Goal: Task Accomplishment & Management: Manage account settings

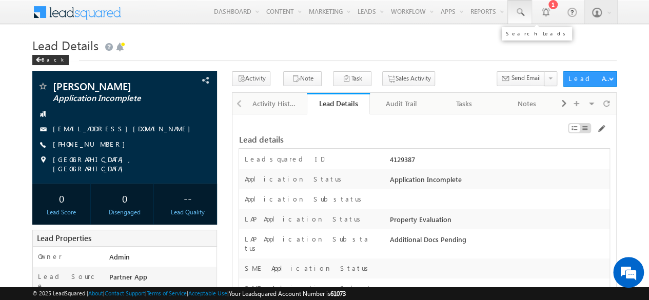
click at [511, 8] on link at bounding box center [520, 12] width 25 height 24
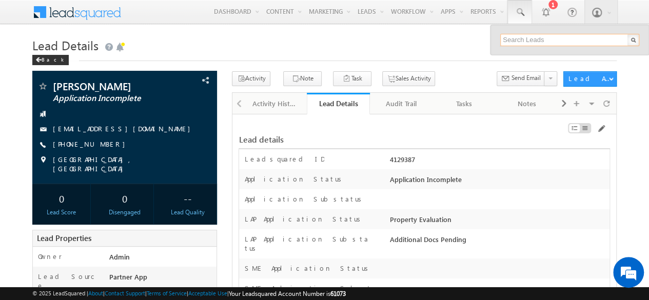
click at [542, 38] on input "text" at bounding box center [569, 40] width 139 height 12
paste input "SBL0010778"
type input "SBL0010778"
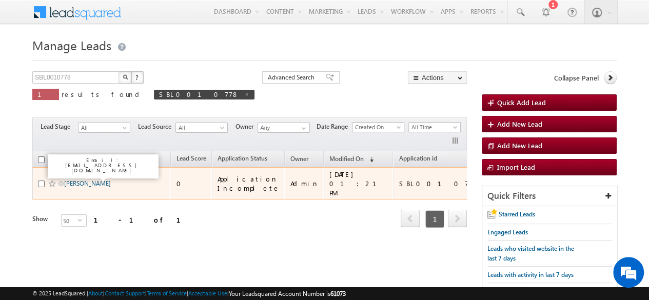
click at [87, 183] on link "[PERSON_NAME]" at bounding box center [87, 184] width 47 height 8
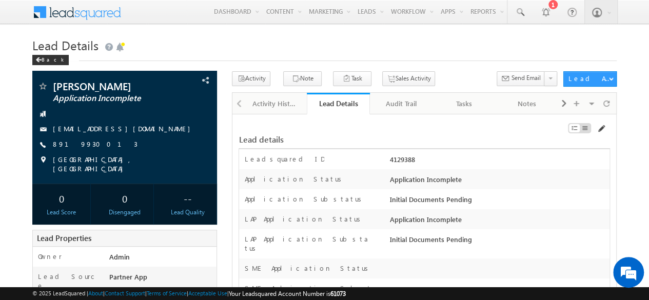
click at [603, 125] on span at bounding box center [601, 129] width 8 height 8
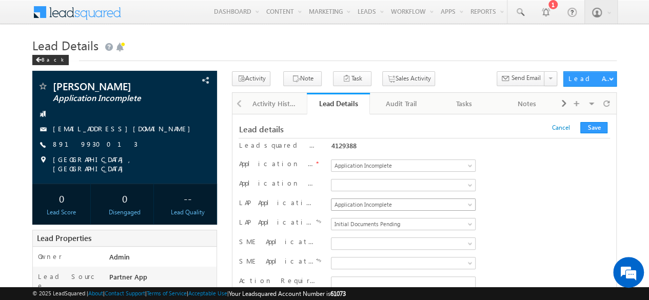
click at [397, 206] on span "Application Incomplete" at bounding box center [402, 204] width 140 height 9
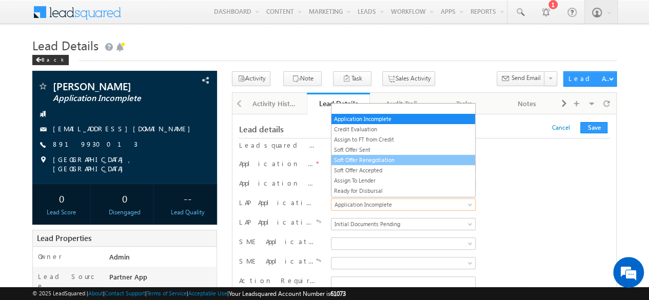
scroll to position [51, 0]
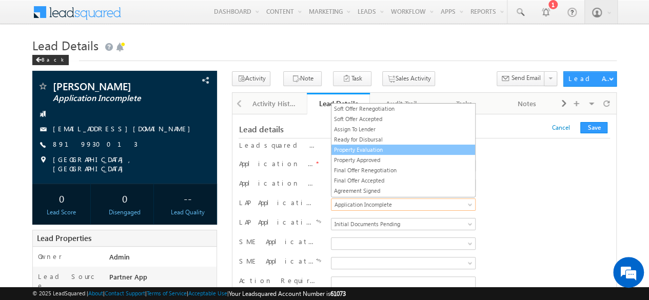
click at [367, 145] on link "Property Evaluation" at bounding box center [404, 149] width 144 height 9
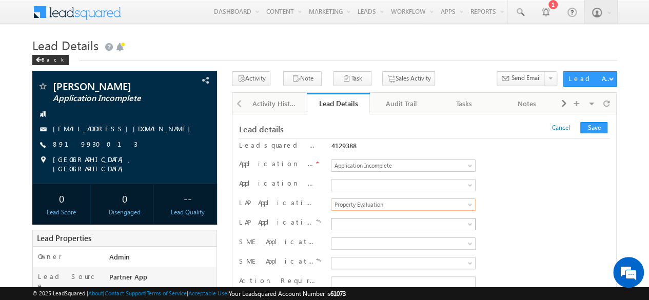
click at [360, 224] on span at bounding box center [402, 224] width 140 height 9
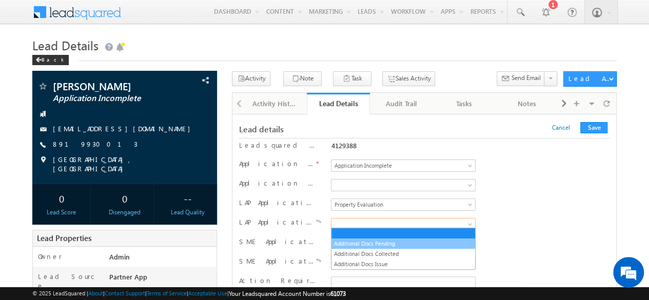
click at [363, 240] on link "Additional Docs Pending" at bounding box center [404, 243] width 144 height 9
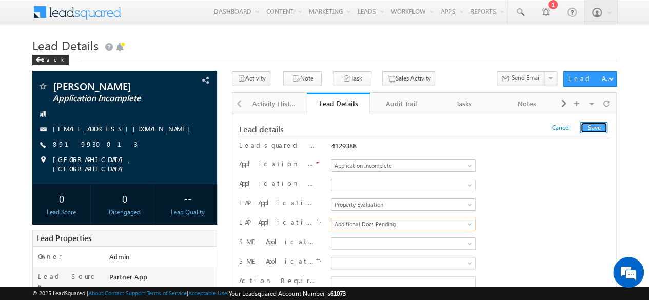
click at [601, 127] on button "Save" at bounding box center [593, 127] width 27 height 11
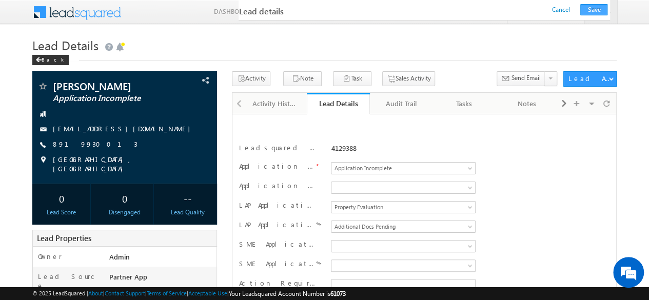
scroll to position [181, 0]
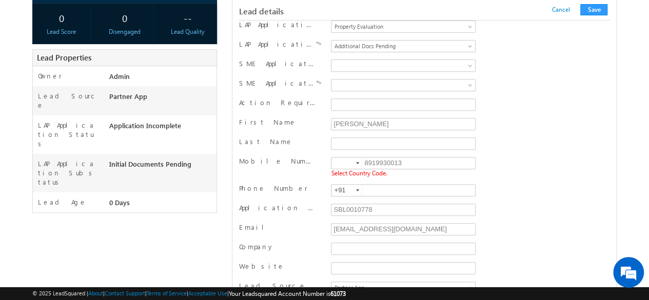
click at [357, 162] on div at bounding box center [357, 163] width 3 height 2
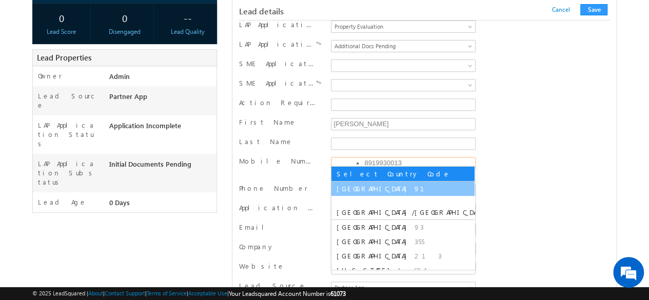
click at [355, 182] on li "India 91" at bounding box center [403, 189] width 143 height 14
type input "+91"
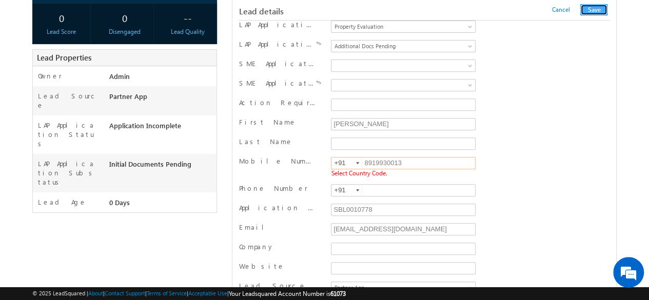
click at [593, 10] on button "Save" at bounding box center [593, 9] width 27 height 11
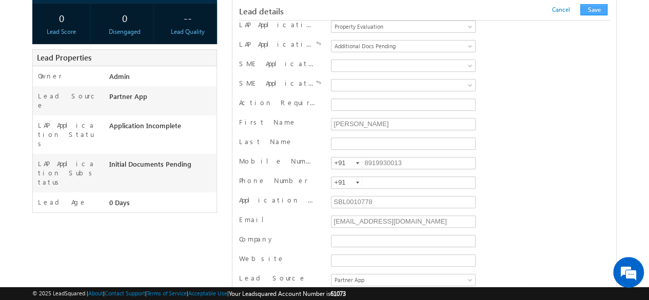
scroll to position [1028, 0]
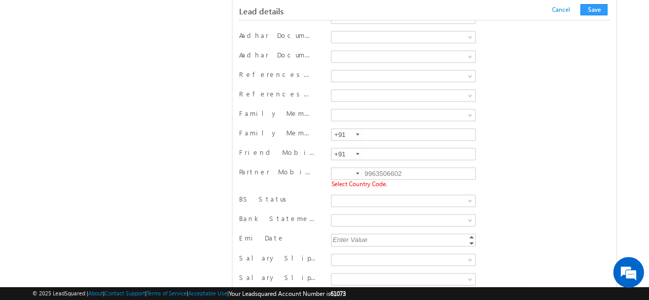
click at [359, 173] on div at bounding box center [357, 174] width 3 height 2
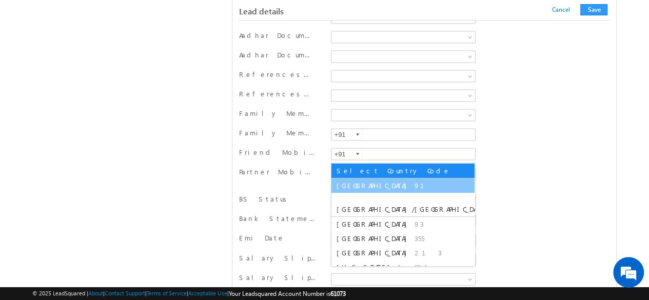
click at [352, 186] on li "India 91" at bounding box center [403, 186] width 143 height 14
type input "+91"
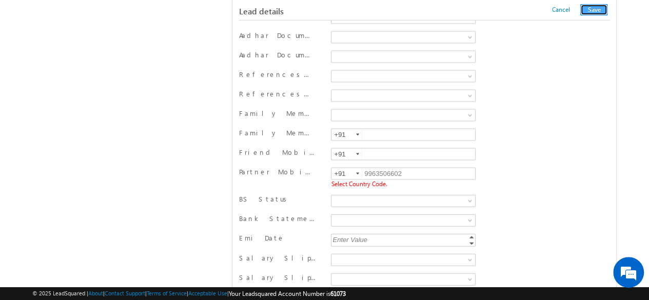
click at [594, 13] on button "Save" at bounding box center [593, 9] width 27 height 11
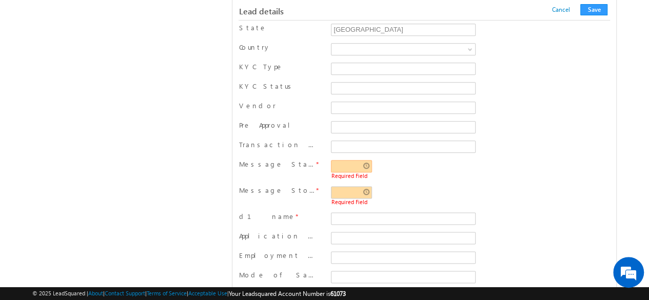
click at [370, 160] on input "text" at bounding box center [351, 166] width 41 height 12
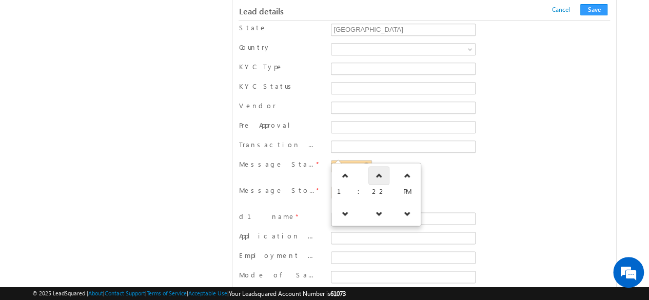
click at [368, 179] on link at bounding box center [378, 175] width 21 height 18
type input "01:23 PM"
click at [560, 121] on div "Pre Approval" at bounding box center [424, 128] width 371 height 15
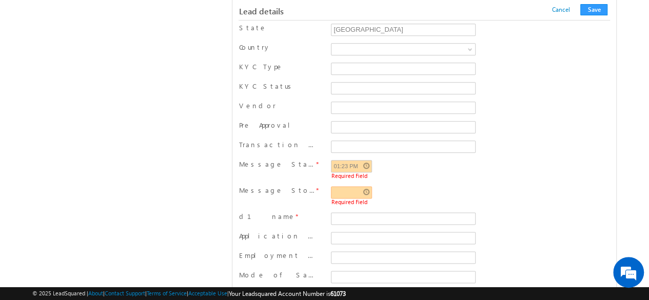
click at [363, 186] on input "text" at bounding box center [351, 192] width 41 height 12
click at [377, 203] on link at bounding box center [378, 202] width 21 height 18
type input "01:23 PM"
click at [522, 163] on div "Message Start Time * 01:23 PM Required Field" at bounding box center [424, 171] width 371 height 22
click at [593, 11] on button "Save" at bounding box center [593, 9] width 27 height 11
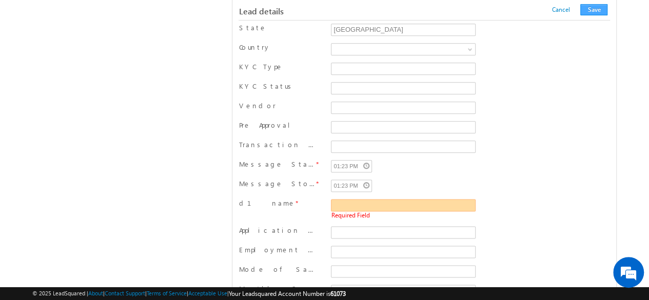
scroll to position [606, 0]
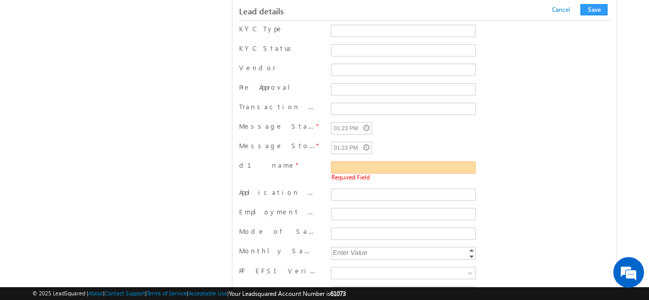
click at [346, 161] on input "d1 name" at bounding box center [403, 167] width 145 height 12
type input "test"
click at [596, 5] on button "Save" at bounding box center [593, 9] width 27 height 11
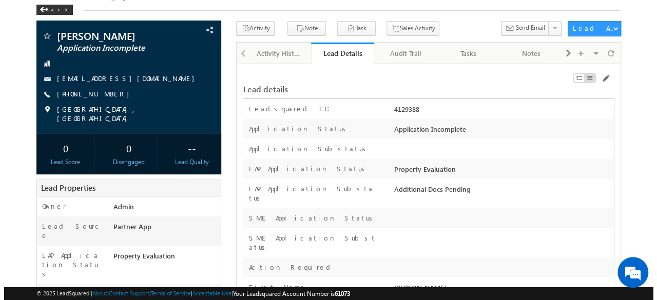
scroll to position [51, 0]
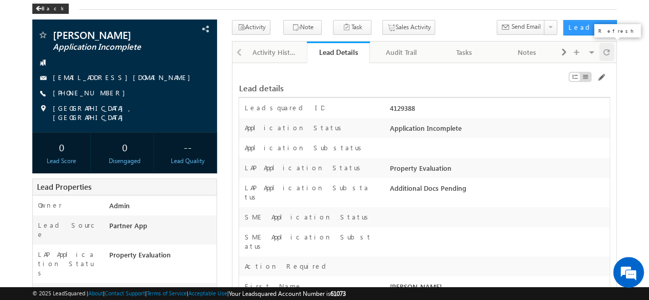
click at [607, 55] on span at bounding box center [607, 52] width 6 height 18
click at [403, 46] on div "Audit Trail" at bounding box center [401, 52] width 46 height 12
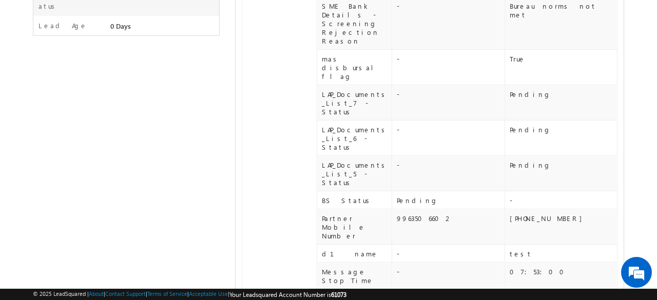
scroll to position [359, 0]
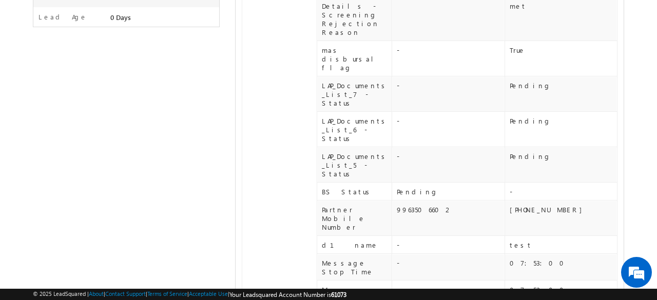
drag, startPoint x: 413, startPoint y: 179, endPoint x: 501, endPoint y: 174, distance: 87.9
drag, startPoint x: 539, startPoint y: 181, endPoint x: 559, endPoint y: 175, distance: 20.8
drag, startPoint x: 418, startPoint y: 206, endPoint x: 462, endPoint y: 205, distance: 43.6
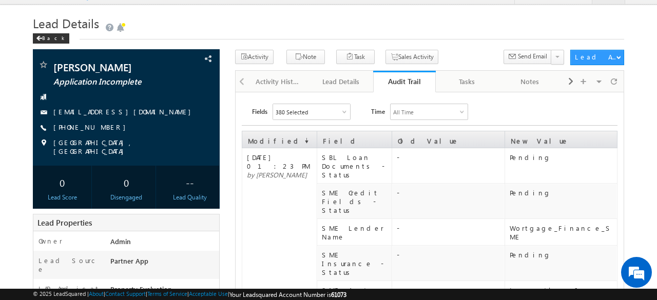
scroll to position [0, 0]
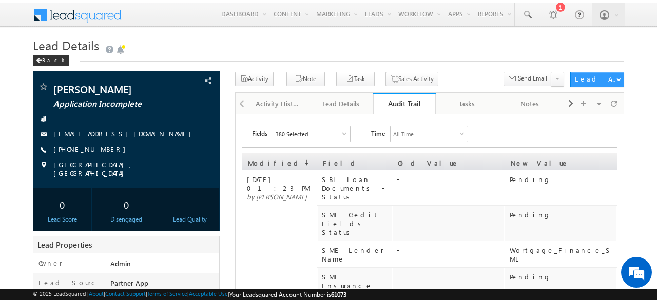
drag, startPoint x: 291, startPoint y: 177, endPoint x: 306, endPoint y: 177, distance: 14.9
click at [306, 177] on span "28 Aug 2025 01:23 PM" at bounding box center [278, 183] width 63 height 17
click at [338, 101] on div "Lead Details" at bounding box center [341, 104] width 46 height 12
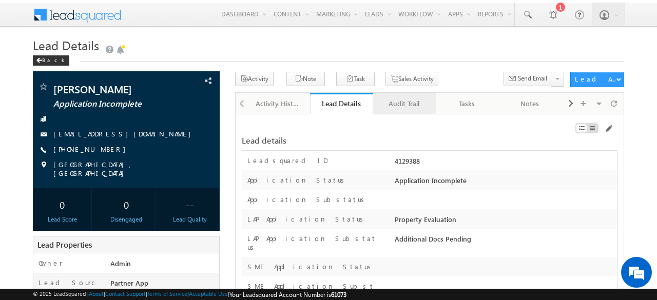
click at [420, 104] on div "Audit Trail" at bounding box center [404, 104] width 46 height 12
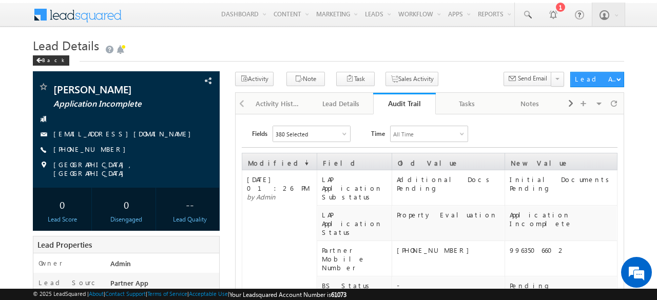
scroll to position [51, 0]
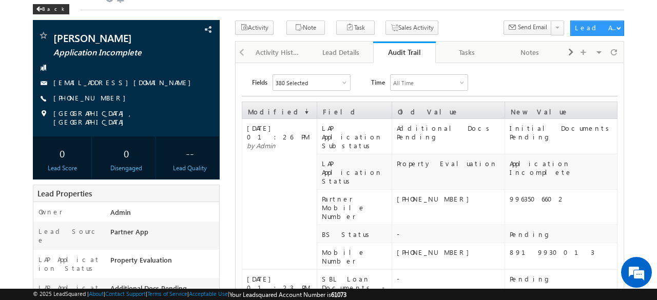
click at [293, 275] on span "28 Aug 2025 01:23 PM" at bounding box center [278, 283] width 63 height 17
click at [292, 275] on span "28 Aug 2025 01:23 PM" at bounding box center [278, 283] width 63 height 17
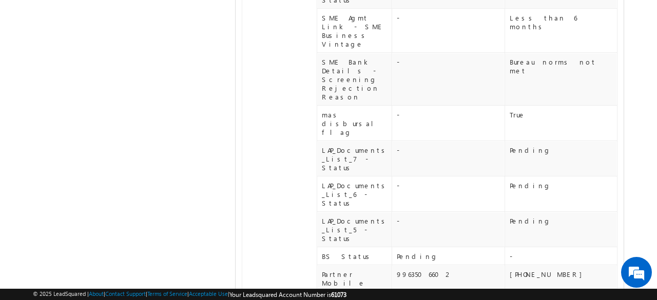
scroll to position [462, 0]
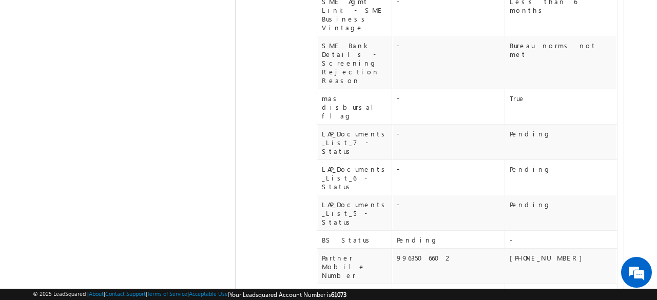
drag, startPoint x: 396, startPoint y: 173, endPoint x: 461, endPoint y: 169, distance: 64.8
drag, startPoint x: 522, startPoint y: 170, endPoint x: 584, endPoint y: 168, distance: 62.1
drag, startPoint x: 397, startPoint y: 204, endPoint x: 457, endPoint y: 202, distance: 59.6
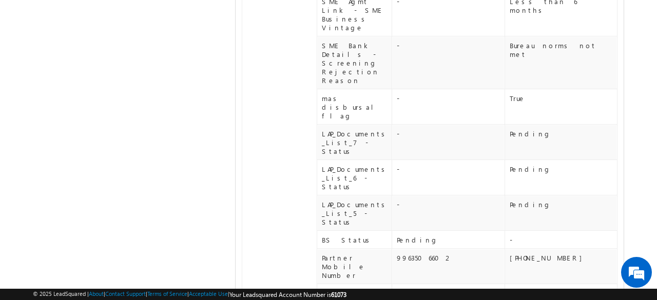
drag, startPoint x: 530, startPoint y: 203, endPoint x: 554, endPoint y: 200, distance: 24.8
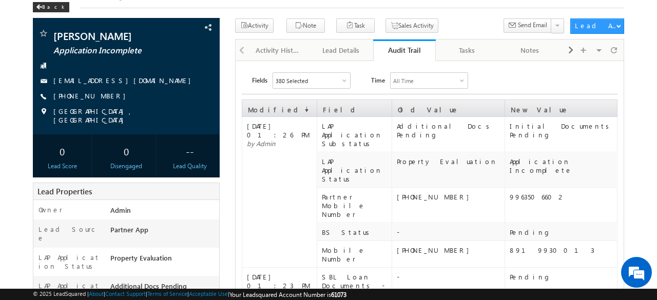
scroll to position [51, 0]
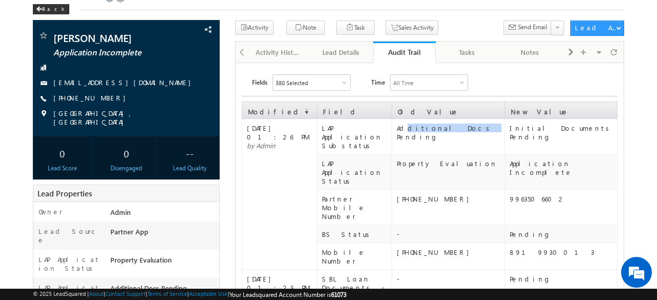
drag, startPoint x: 403, startPoint y: 129, endPoint x: 523, endPoint y: 131, distance: 120.1
click at [445, 127] on div "Additional Docs Pending" at bounding box center [450, 132] width 107 height 17
drag, startPoint x: 530, startPoint y: 129, endPoint x: 513, endPoint y: 128, distance: 17.5
click at [513, 128] on div "Initial Documents Pending" at bounding box center [563, 132] width 107 height 17
drag, startPoint x: 410, startPoint y: 151, endPoint x: 452, endPoint y: 151, distance: 42.1
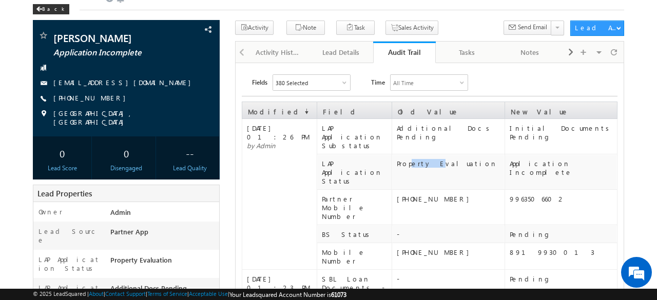
click at [441, 159] on div "Property Evaluation" at bounding box center [450, 163] width 107 height 9
drag, startPoint x: 520, startPoint y: 155, endPoint x: 547, endPoint y: 153, distance: 26.7
click at [547, 159] on div "Application Incomplete" at bounding box center [563, 167] width 107 height 17
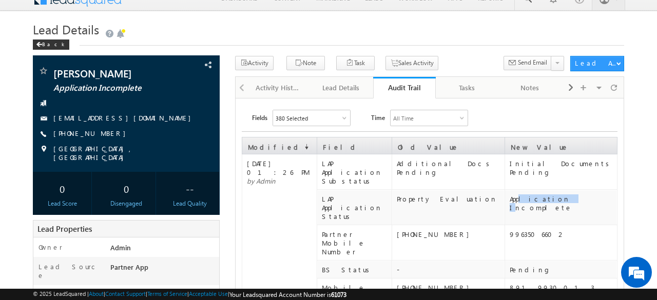
scroll to position [0, 0]
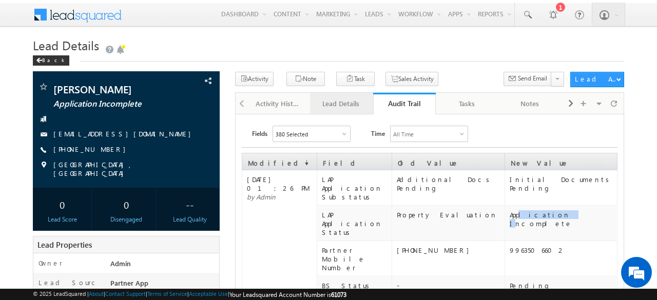
click at [354, 102] on div "Lead Details" at bounding box center [341, 104] width 46 height 12
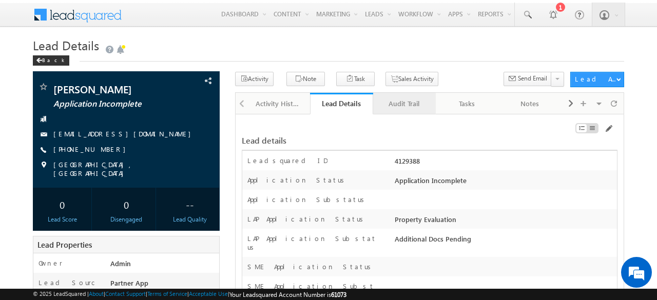
drag, startPoint x: 401, startPoint y: 100, endPoint x: 410, endPoint y: 111, distance: 13.5
click at [401, 100] on div "Audit Trail" at bounding box center [404, 104] width 46 height 12
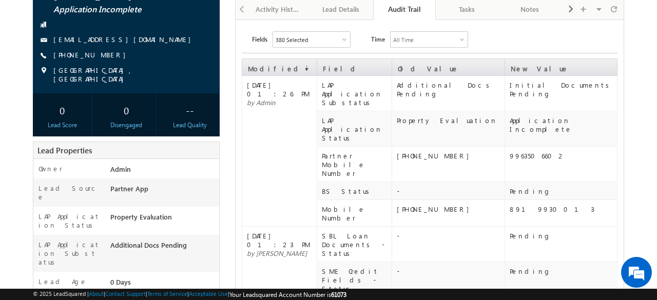
scroll to position [103, 0]
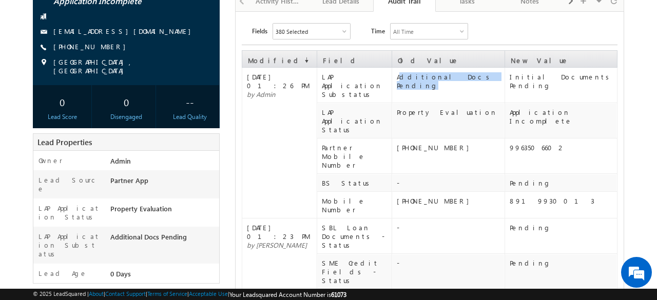
drag, startPoint x: 399, startPoint y: 75, endPoint x: 468, endPoint y: 78, distance: 68.8
click at [468, 78] on div "Additional Docs Pending" at bounding box center [450, 80] width 107 height 17
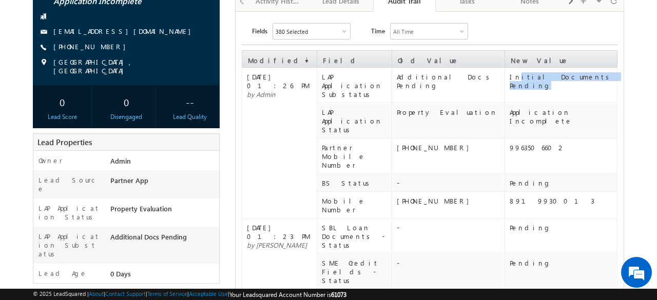
drag, startPoint x: 513, startPoint y: 80, endPoint x: 600, endPoint y: 76, distance: 87.3
click at [600, 76] on div "Initial Documents Pending" at bounding box center [563, 80] width 107 height 17
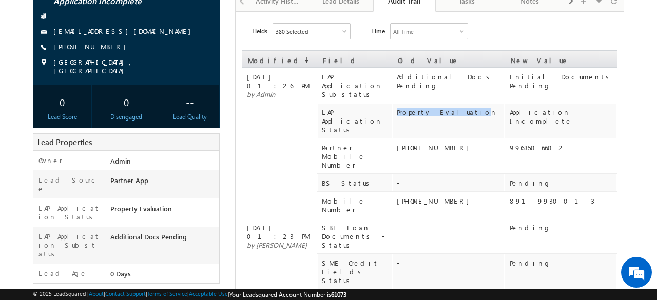
drag, startPoint x: 449, startPoint y: 100, endPoint x: 391, endPoint y: 100, distance: 58.0
click at [391, 103] on tr "LAP Application Status Property Evaluation Application Incomplete" at bounding box center [429, 120] width 375 height 35
drag, startPoint x: 580, startPoint y: 103, endPoint x: 504, endPoint y: 105, distance: 76.0
click at [504, 105] on tr "LAP Application Status Property Evaluation Application Incomplete" at bounding box center [429, 120] width 375 height 35
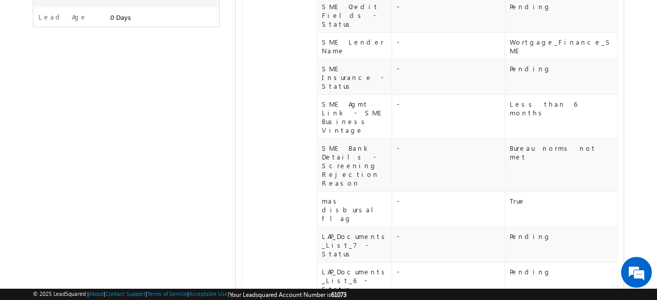
scroll to position [411, 0]
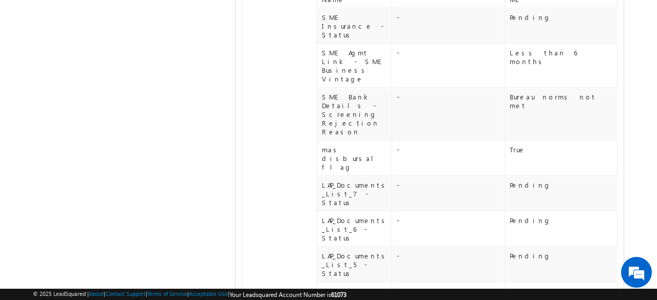
drag, startPoint x: 405, startPoint y: 224, endPoint x: 454, endPoint y: 217, distance: 49.3
drag, startPoint x: 505, startPoint y: 224, endPoint x: 542, endPoint y: 219, distance: 37.3
drag, startPoint x: 403, startPoint y: 252, endPoint x: 455, endPoint y: 247, distance: 52.0
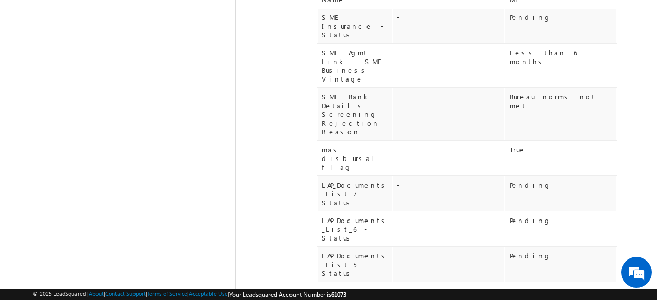
drag, startPoint x: 513, startPoint y: 247, endPoint x: 545, endPoint y: 245, distance: 32.4
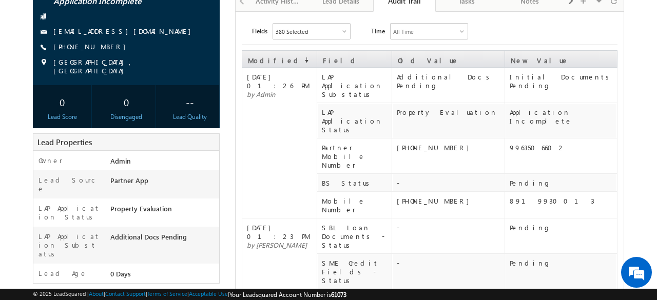
scroll to position [0, 0]
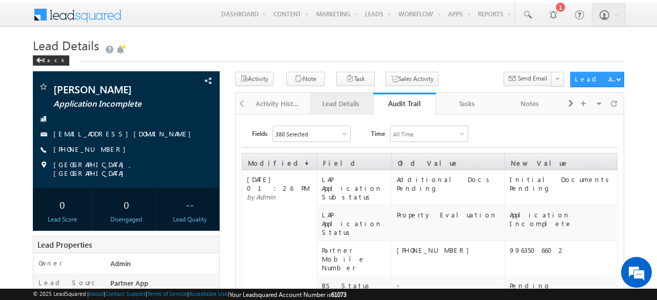
click at [336, 100] on div "Lead Details" at bounding box center [341, 104] width 46 height 12
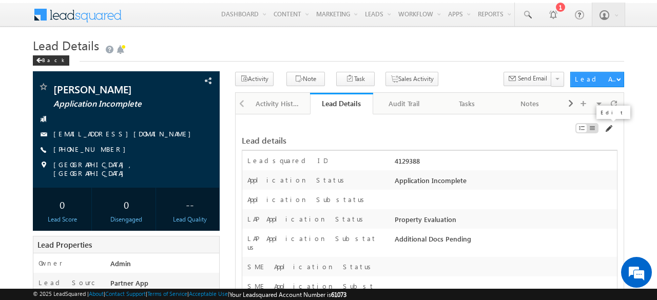
click at [608, 130] on span at bounding box center [608, 129] width 8 height 8
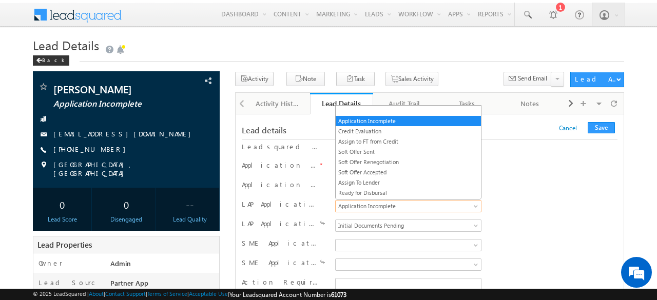
click at [386, 203] on span "Application Incomplete" at bounding box center [407, 206] width 142 height 9
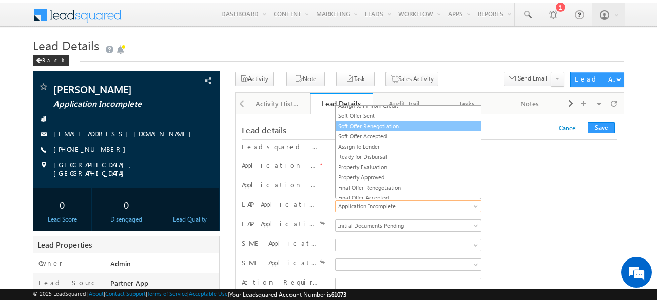
scroll to position [51, 0]
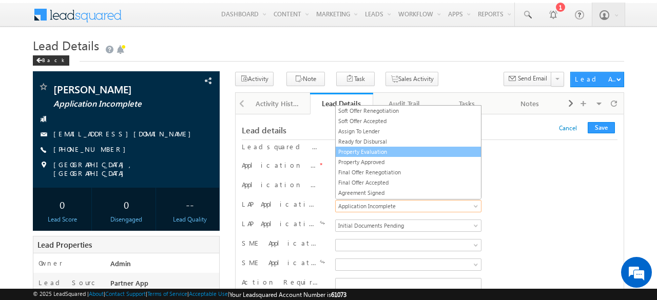
click at [368, 147] on link "Property Evaluation" at bounding box center [409, 151] width 146 height 9
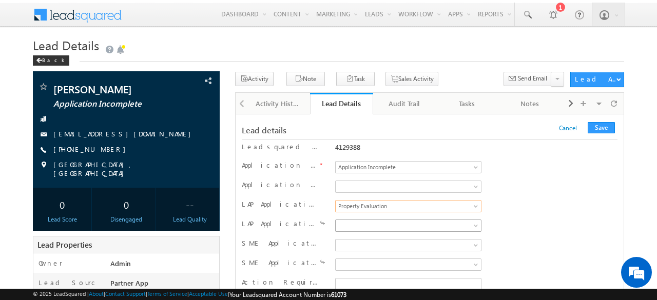
click at [374, 221] on span at bounding box center [407, 225] width 142 height 9
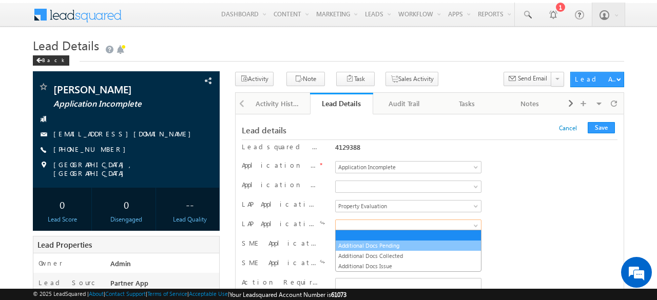
click at [372, 241] on link "Additional Docs Pending" at bounding box center [409, 245] width 146 height 9
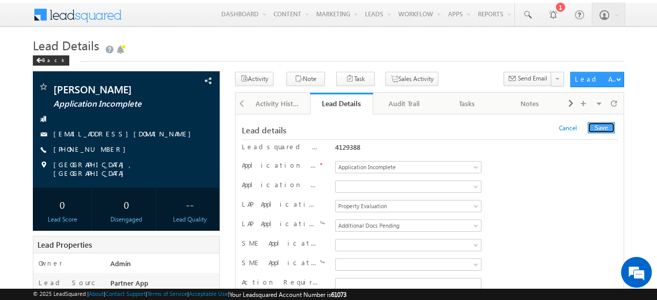
click at [605, 122] on button "Save" at bounding box center [601, 127] width 27 height 11
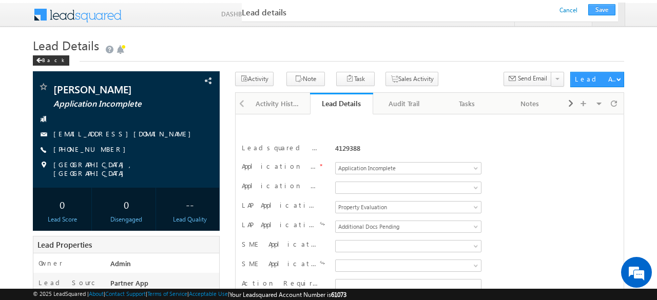
scroll to position [183, 0]
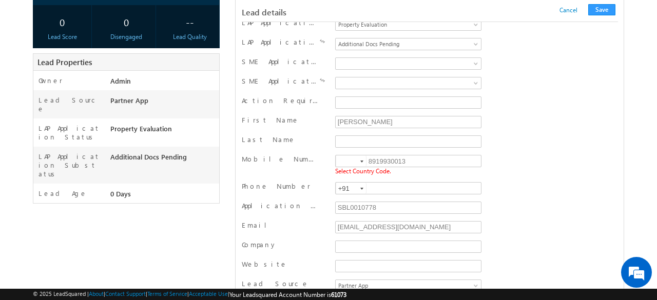
click at [362, 161] on div at bounding box center [361, 162] width 3 height 2
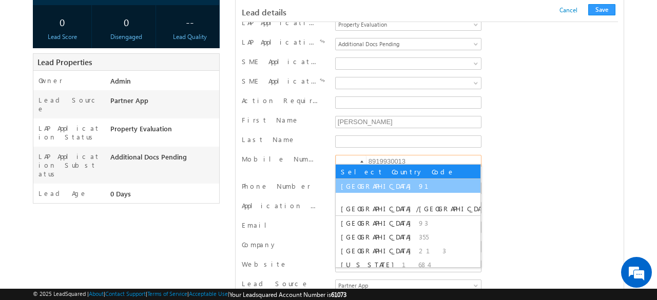
click at [376, 185] on li "India 91" at bounding box center [408, 186] width 145 height 14
type input "+91"
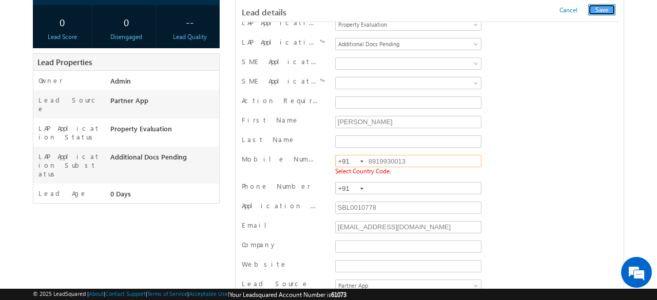
click at [606, 12] on button "Save" at bounding box center [601, 9] width 27 height 11
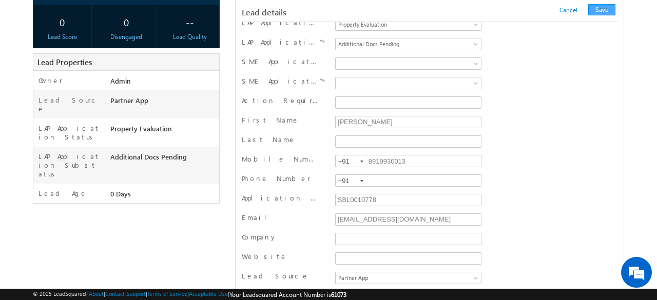
scroll to position [1028, 0]
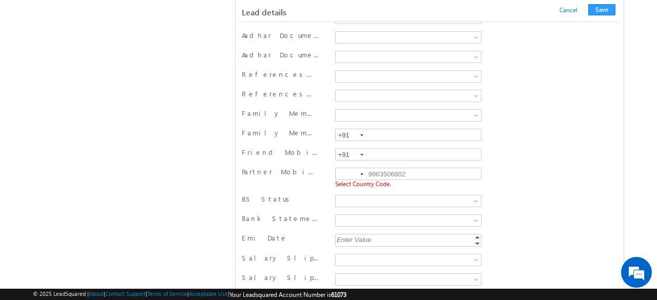
click at [363, 173] on div at bounding box center [361, 174] width 3 height 2
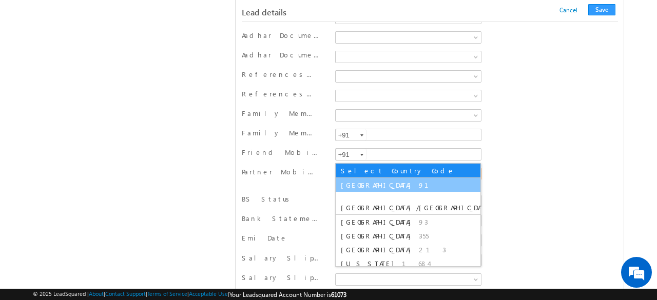
click at [419, 186] on span "91" at bounding box center [430, 185] width 22 height 9
type input "+91"
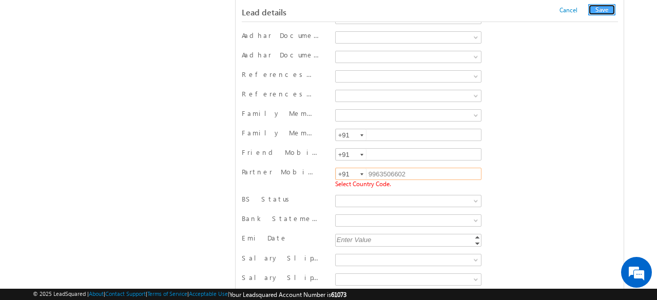
click at [599, 12] on button "Save" at bounding box center [601, 9] width 27 height 11
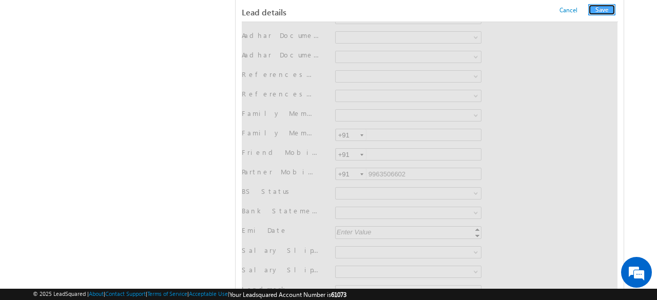
click at [602, 11] on button "Save" at bounding box center [601, 9] width 27 height 11
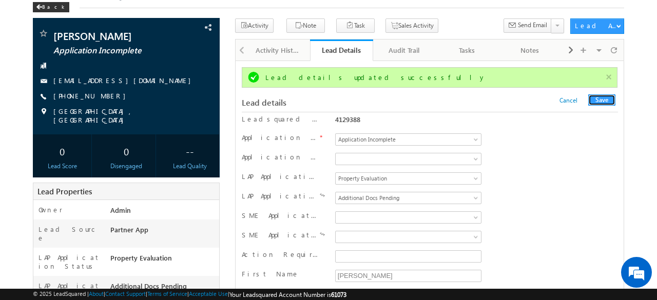
scroll to position [0, 0]
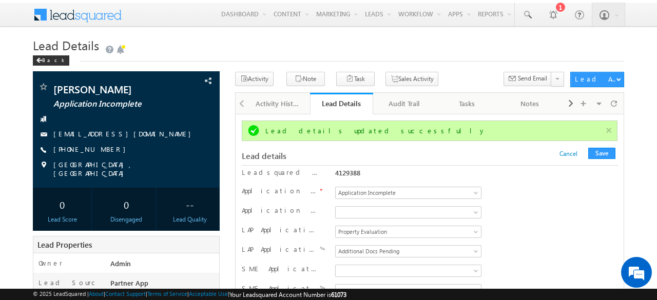
click at [374, 40] on h1 "Lead Details" at bounding box center [328, 46] width 591 height 18
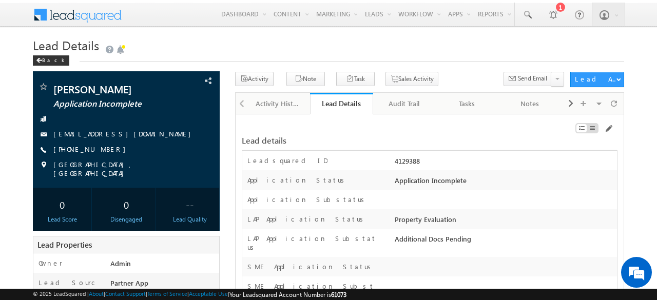
click at [459, 222] on div "Property Evaluation" at bounding box center [504, 222] width 225 height 14
drag, startPoint x: 394, startPoint y: 241, endPoint x: 483, endPoint y: 246, distance: 88.9
click at [483, 246] on div "Additional Docs Pending" at bounding box center [504, 241] width 225 height 14
